Goal: Task Accomplishment & Management: Manage account settings

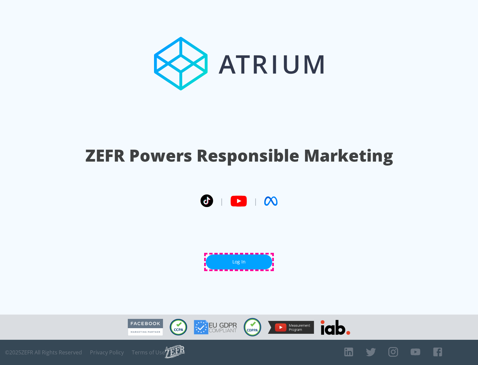
click at [239, 262] on link "Log In" at bounding box center [239, 261] width 66 height 15
